Goal: Check status: Check status

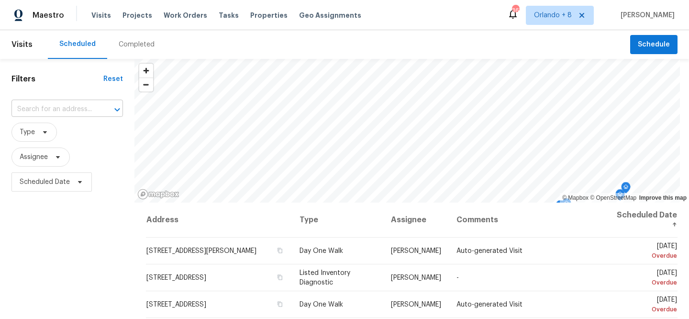
click at [66, 111] on input "text" at bounding box center [53, 109] width 85 height 15
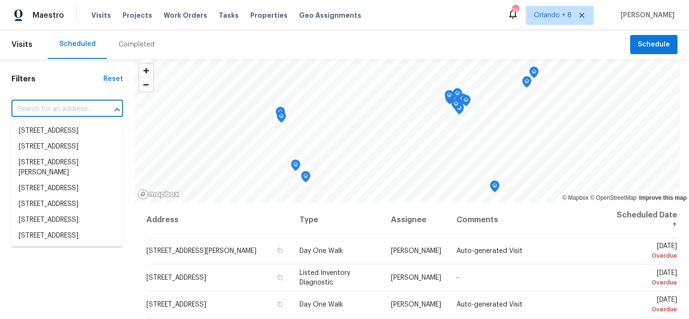
paste input "[STREET_ADDRESS]"
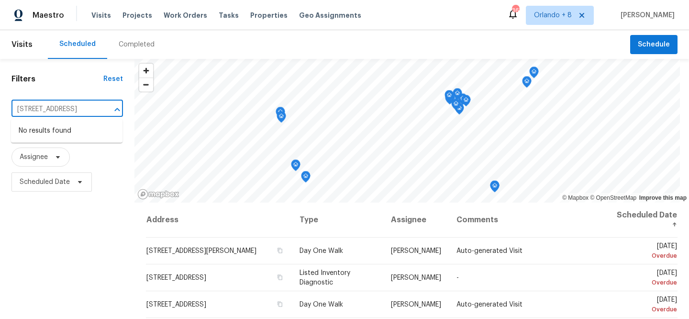
type input "[STREET_ADDRESS]"
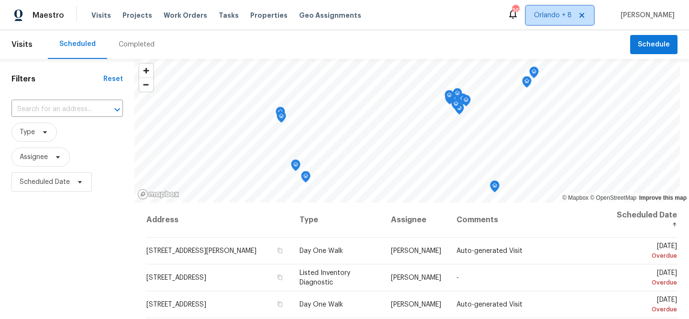
click at [561, 23] on span "Orlando + 8" at bounding box center [560, 15] width 68 height 19
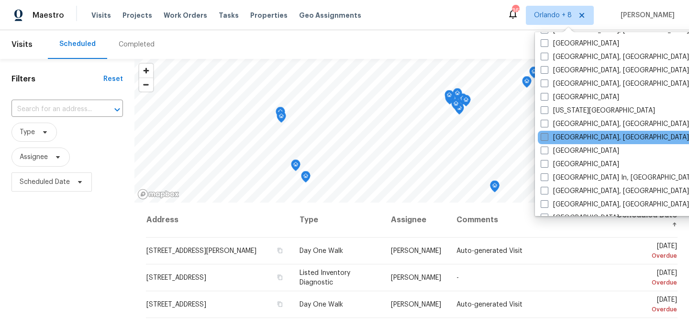
scroll to position [346, 0]
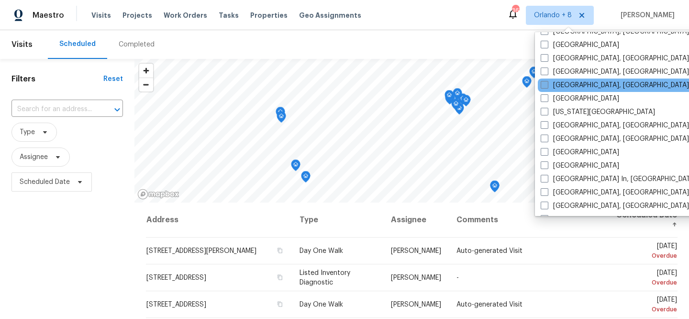
click at [578, 87] on label "[GEOGRAPHIC_DATA], [GEOGRAPHIC_DATA]" at bounding box center [614, 85] width 148 height 10
click at [547, 87] on input "[GEOGRAPHIC_DATA], [GEOGRAPHIC_DATA]" at bounding box center [543, 83] width 6 height 6
checkbox input "true"
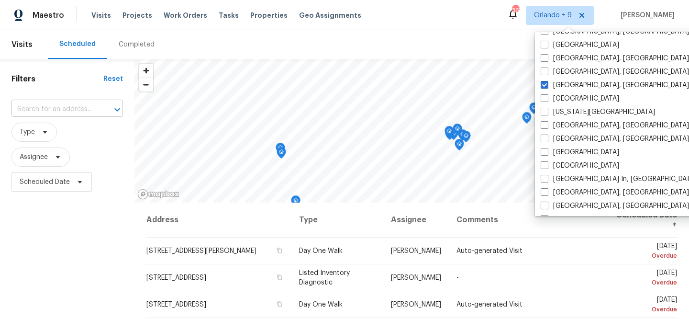
click at [64, 114] on input "text" at bounding box center [53, 109] width 85 height 15
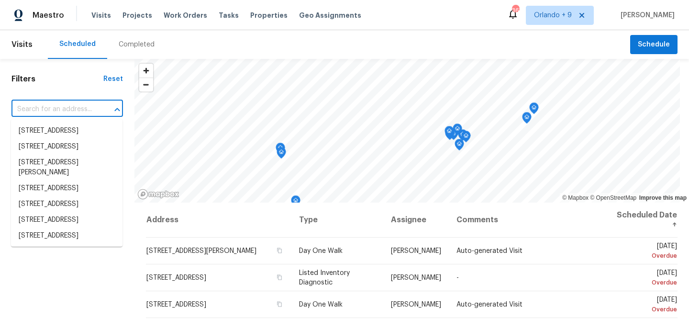
paste input "[STREET_ADDRESS]"
type input "[STREET_ADDRESS]"
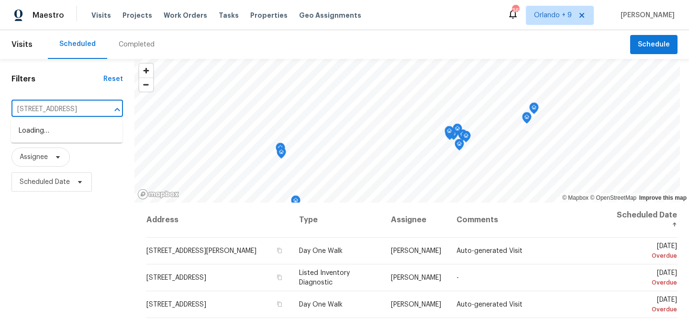
scroll to position [0, 63]
click at [55, 139] on li "[STREET_ADDRESS]" at bounding box center [66, 131] width 111 height 16
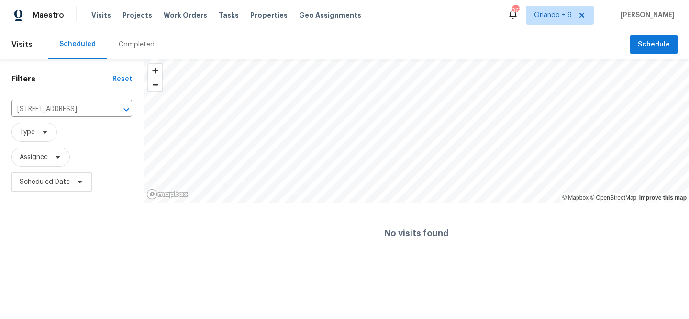
click at [135, 43] on div "Completed" at bounding box center [137, 45] width 36 height 10
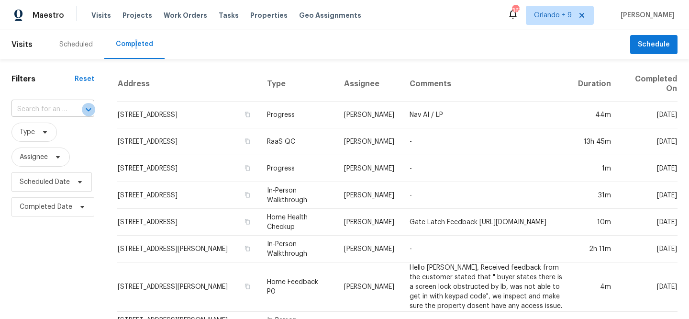
click at [86, 109] on icon "Open" at bounding box center [88, 109] width 5 height 3
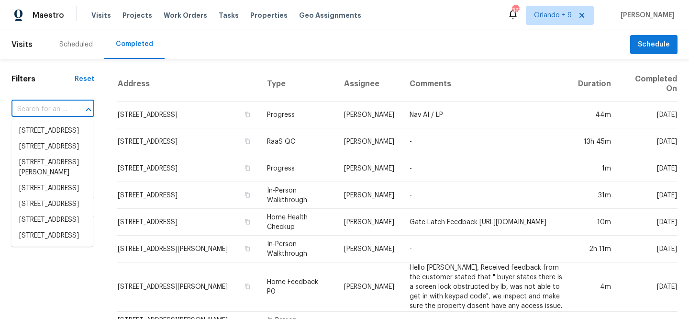
paste input "[STREET_ADDRESS]"
type input "[STREET_ADDRESS]"
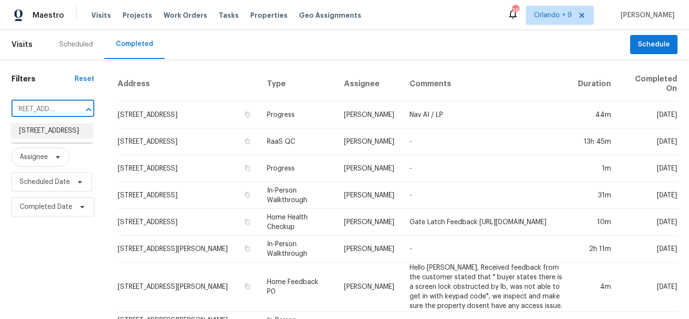
click at [65, 137] on li "[STREET_ADDRESS]" at bounding box center [51, 131] width 81 height 16
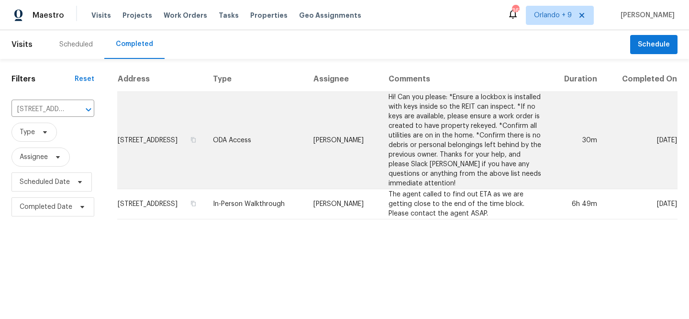
click at [188, 132] on td "[STREET_ADDRESS]" at bounding box center [161, 140] width 88 height 97
